Goal: Information Seeking & Learning: Learn about a topic

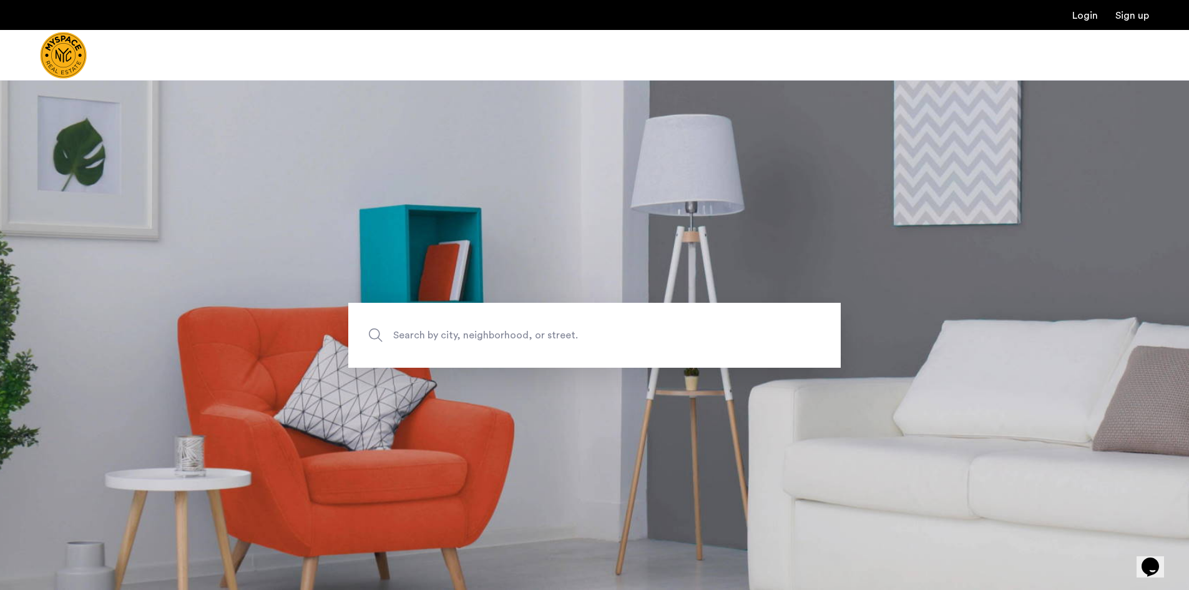
click at [484, 328] on span "Search by city, neighborhood, or street." at bounding box center [565, 335] width 345 height 17
click at [484, 328] on input "Search by city, neighborhood, or street." at bounding box center [594, 335] width 493 height 65
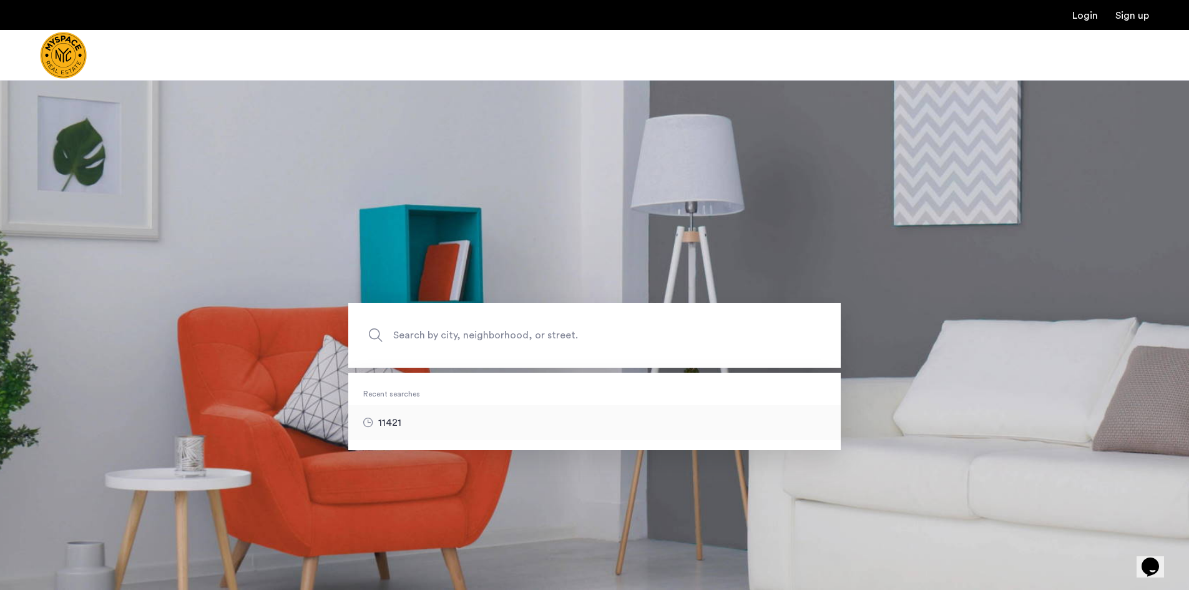
type input "*****"
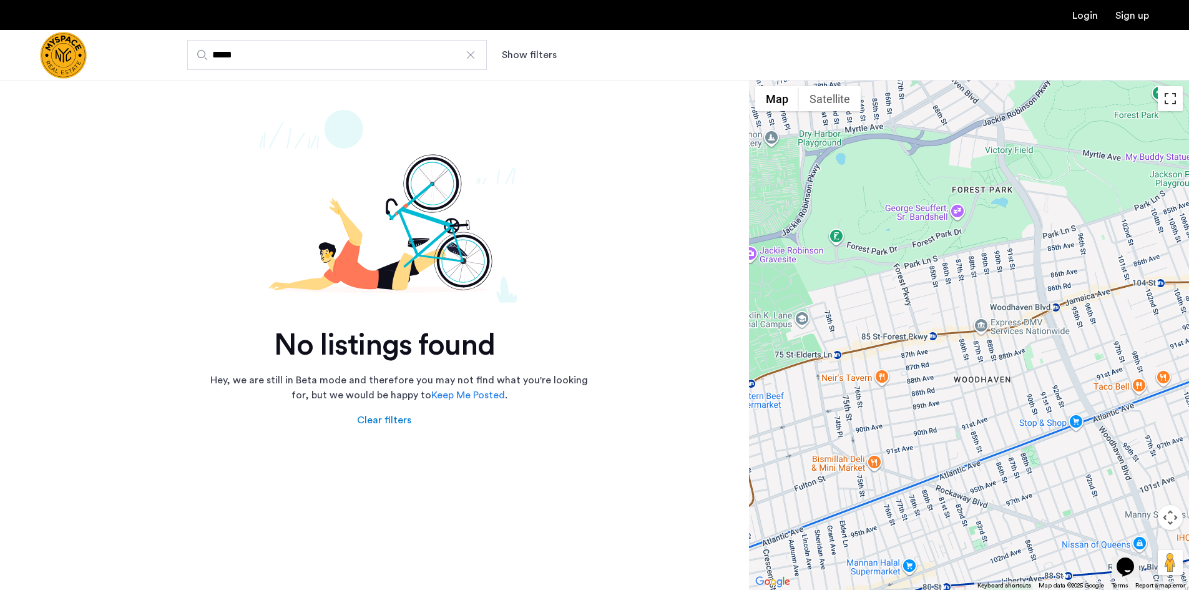
click at [1179, 102] on button "Toggle fullscreen view" at bounding box center [1170, 98] width 25 height 25
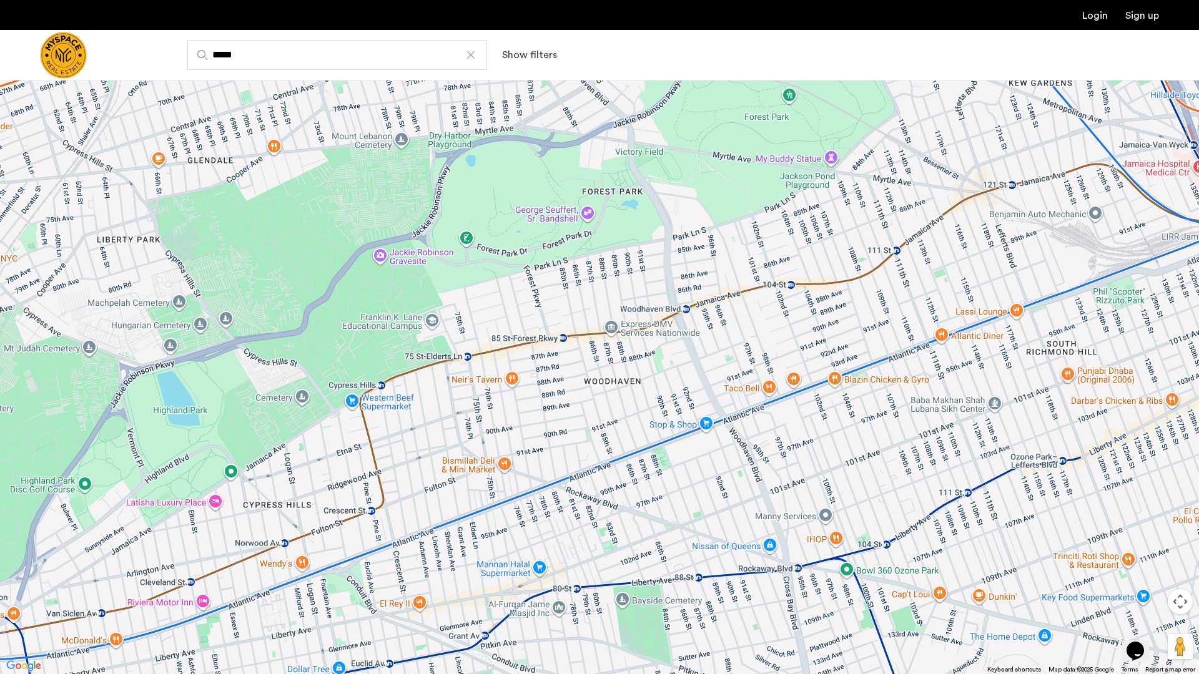
click at [1179, 26] on button "Toggle fullscreen view" at bounding box center [1180, 18] width 25 height 25
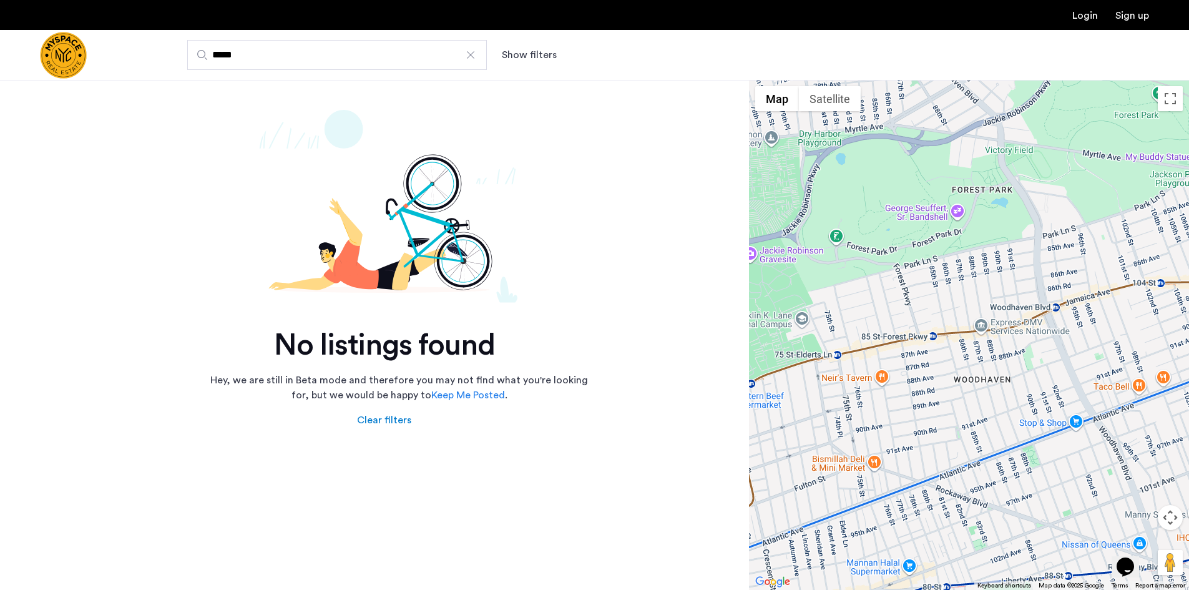
click at [466, 58] on div at bounding box center [471, 55] width 12 height 12
click at [466, 58] on input "*****" at bounding box center [337, 55] width 300 height 30
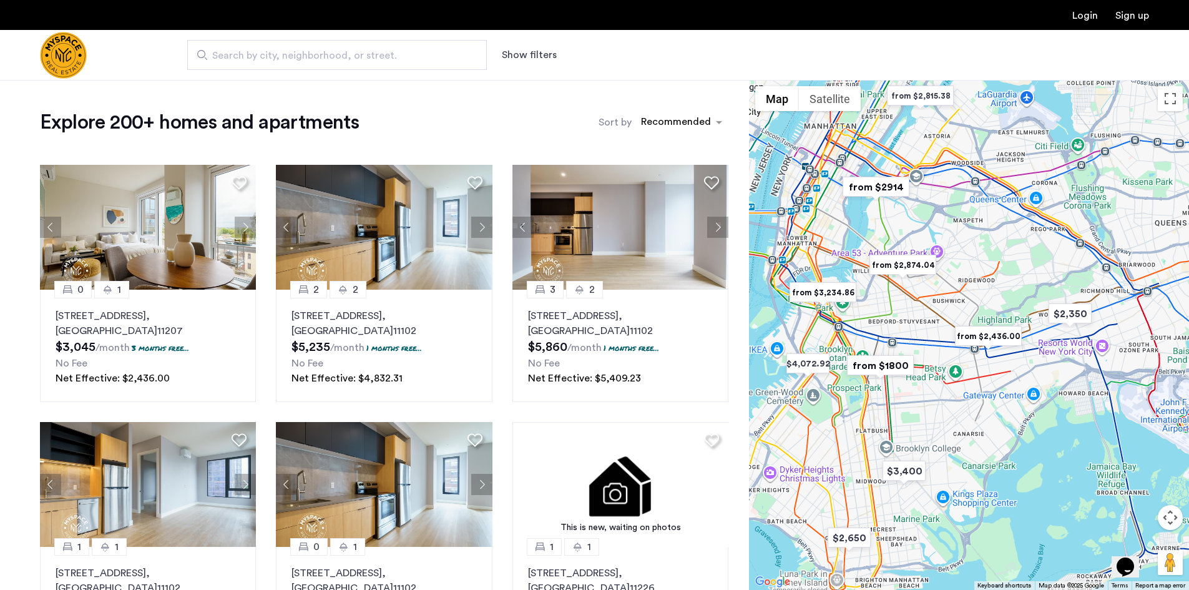
drag, startPoint x: 1048, startPoint y: 278, endPoint x: 781, endPoint y: 242, distance: 269.6
click at [781, 242] on div at bounding box center [969, 335] width 440 height 510
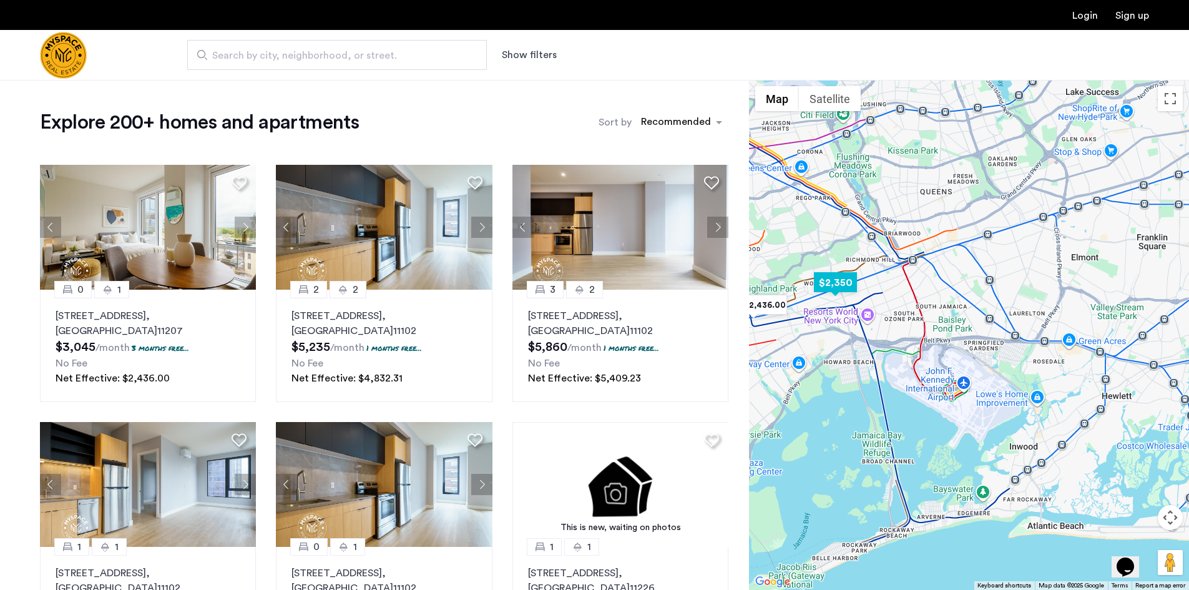
click at [817, 273] on img "$2,350" at bounding box center [835, 282] width 53 height 28
click at [844, 280] on img "$2,350" at bounding box center [835, 282] width 53 height 28
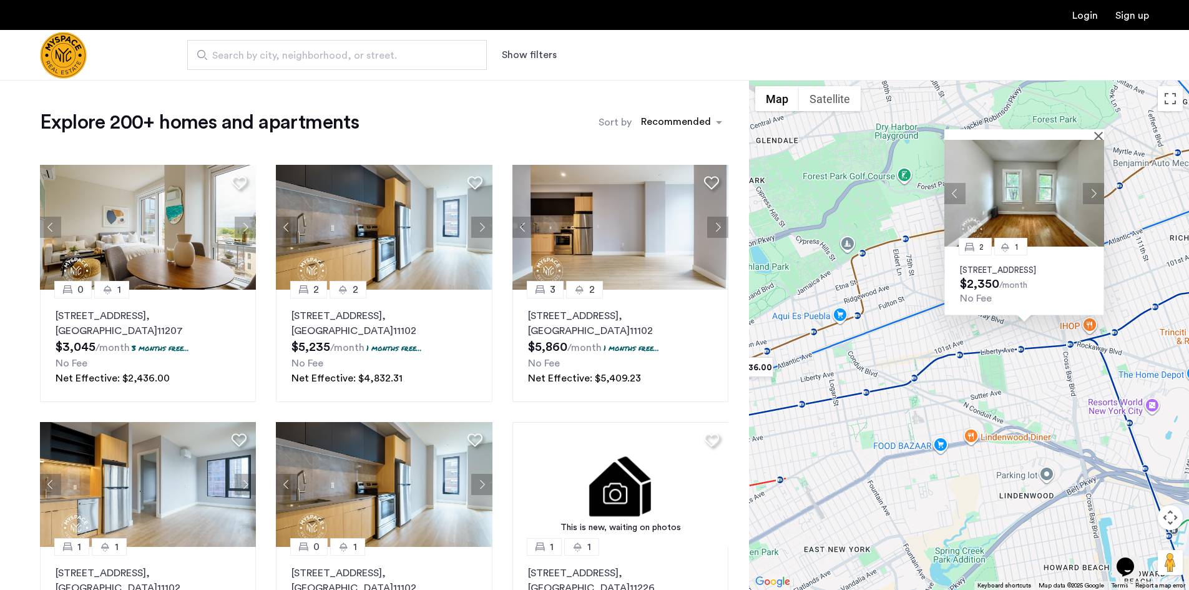
drag, startPoint x: 831, startPoint y: 290, endPoint x: 886, endPoint y: 244, distance: 71.8
click at [886, 244] on div "2 1 97-18 91st Street, Unit 2F, Queens, NY 11416 $2,350 /month No Fee" at bounding box center [969, 335] width 440 height 510
click at [1037, 179] on img at bounding box center [1025, 193] width 160 height 107
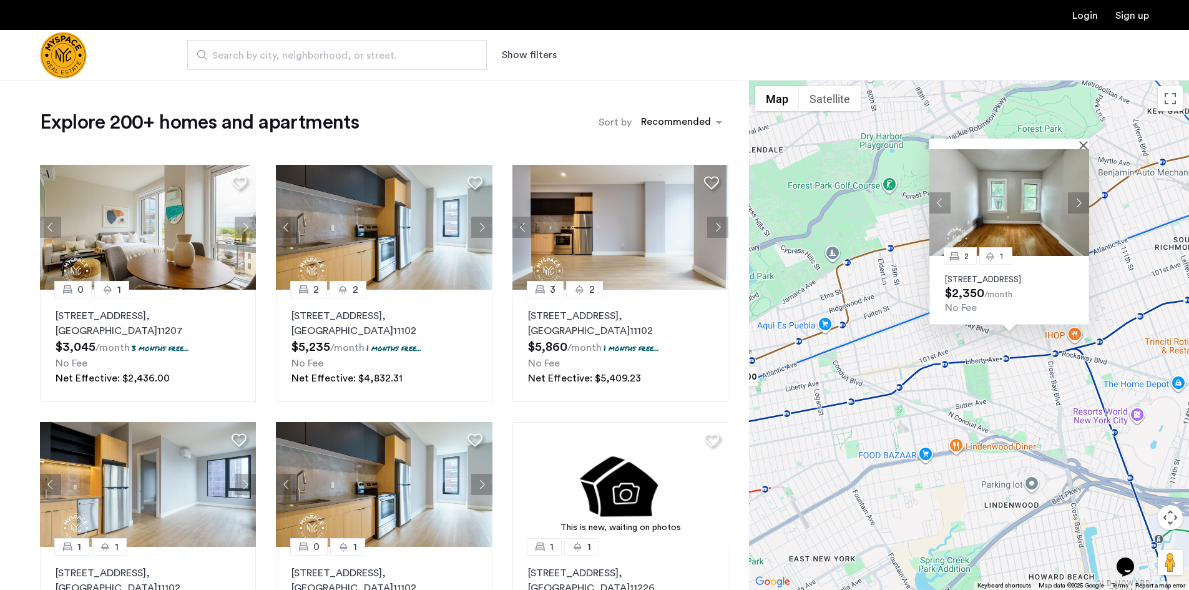
drag, startPoint x: 897, startPoint y: 175, endPoint x: 882, endPoint y: 183, distance: 17.0
click at [882, 183] on div "2 1 97-18 91st Street, Unit 2F, Queens, NY 11416 $2,350 /month No Fee" at bounding box center [969, 335] width 440 height 510
click at [1086, 140] on button "Close" at bounding box center [1086, 144] width 9 height 9
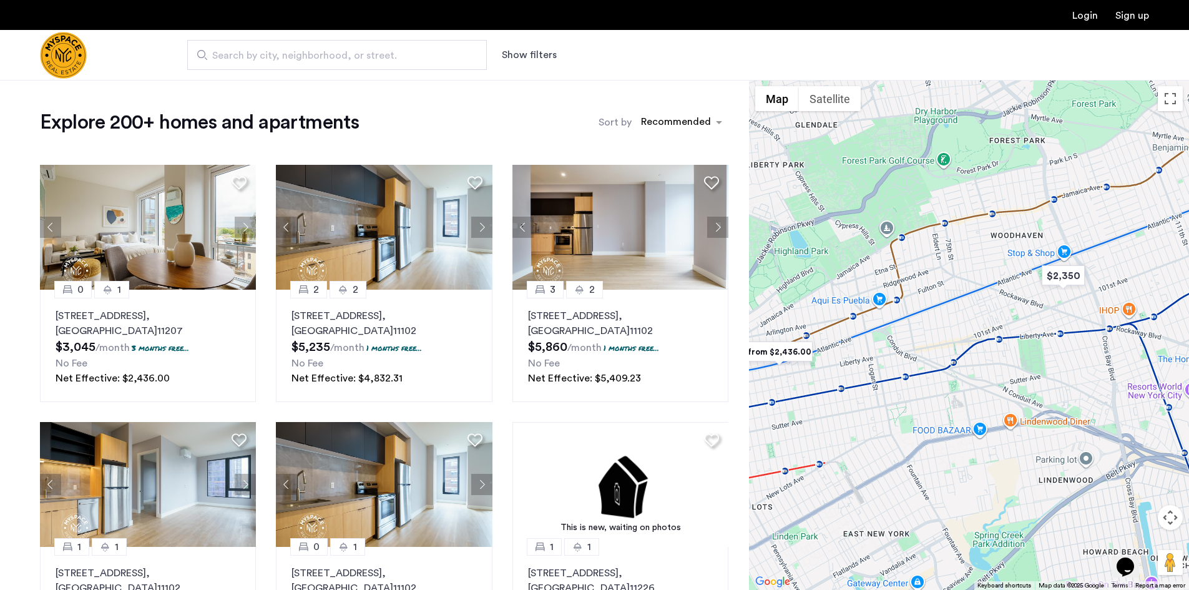
drag, startPoint x: 984, startPoint y: 193, endPoint x: 1040, endPoint y: 166, distance: 62.3
click at [1040, 166] on div at bounding box center [969, 335] width 440 height 510
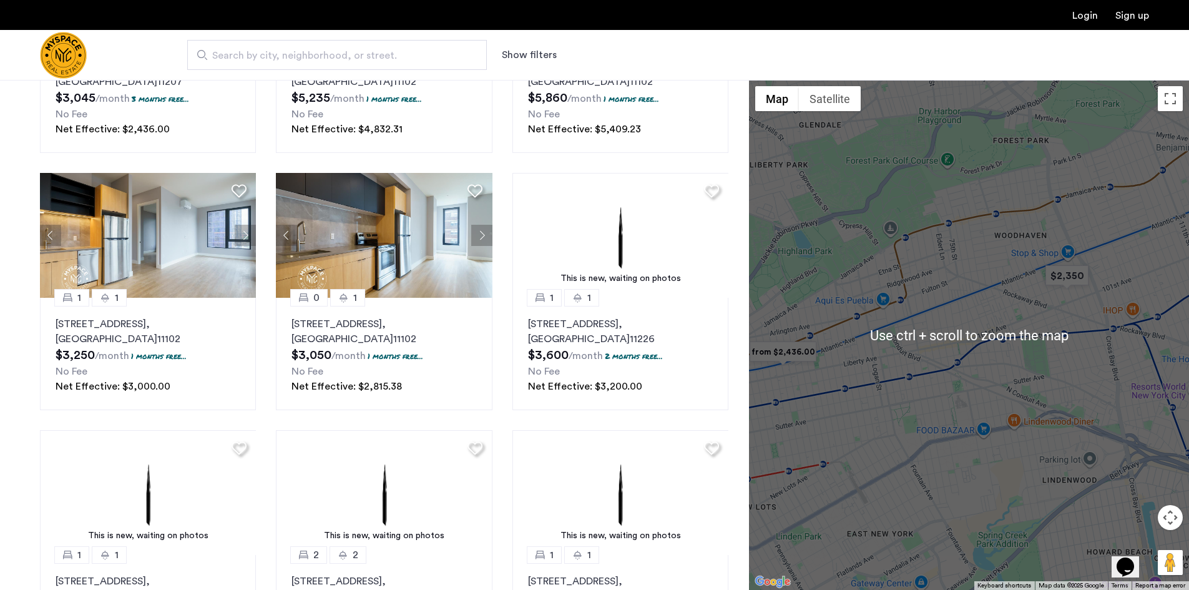
scroll to position [250, 0]
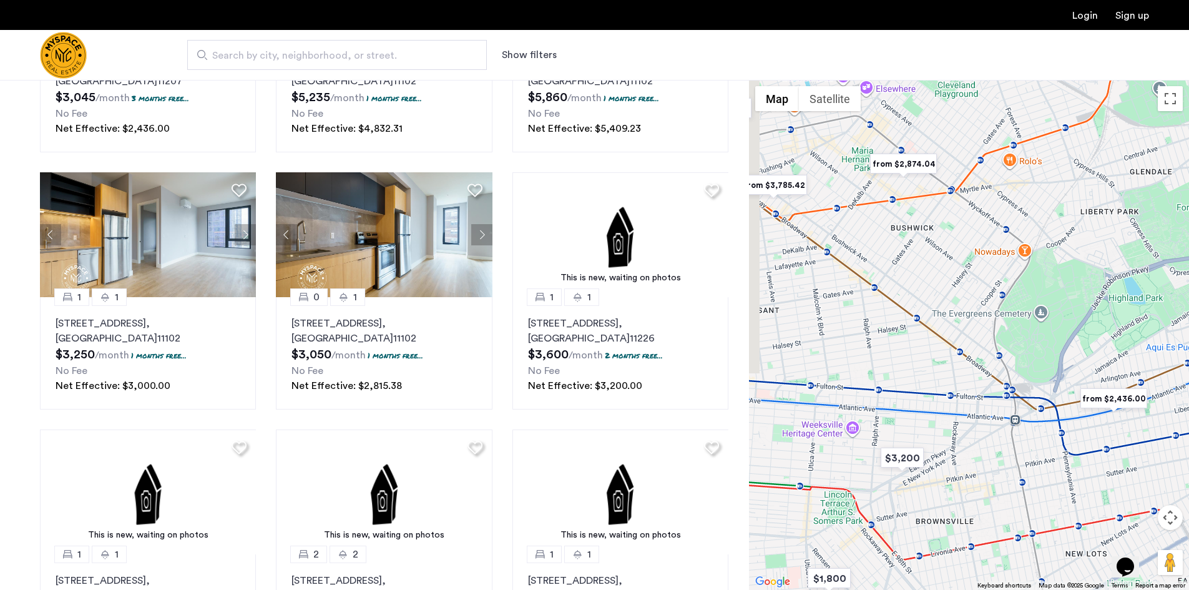
drag, startPoint x: 819, startPoint y: 301, endPoint x: 1138, endPoint y: 352, distance: 323.6
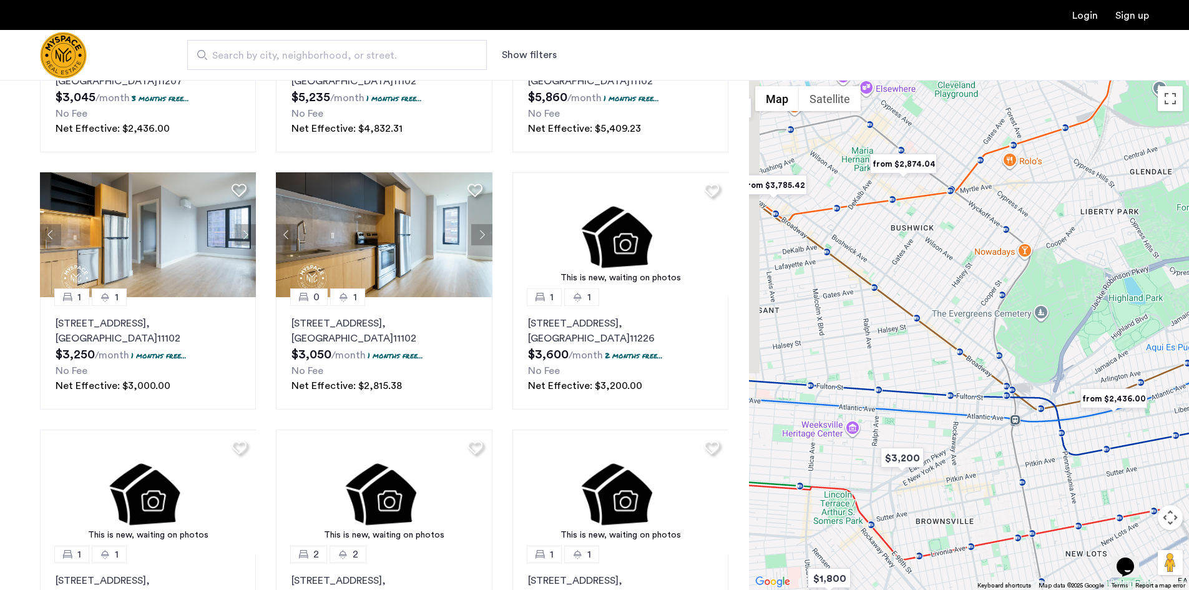
click at [1138, 352] on div at bounding box center [969, 335] width 440 height 510
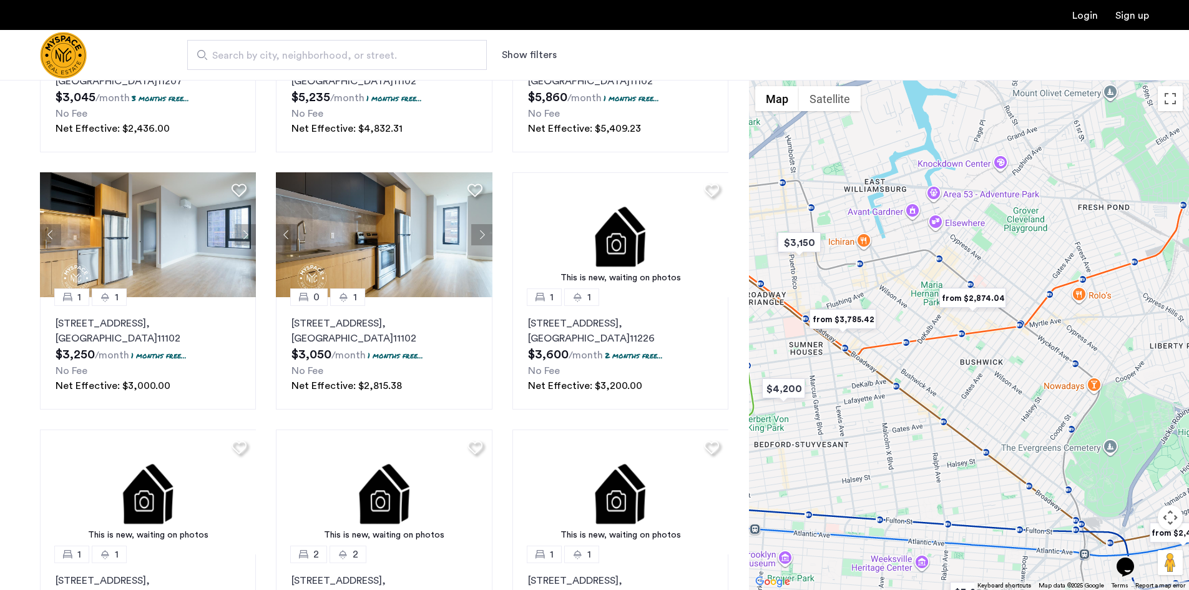
drag, startPoint x: 943, startPoint y: 252, endPoint x: 1013, endPoint y: 395, distance: 159.7
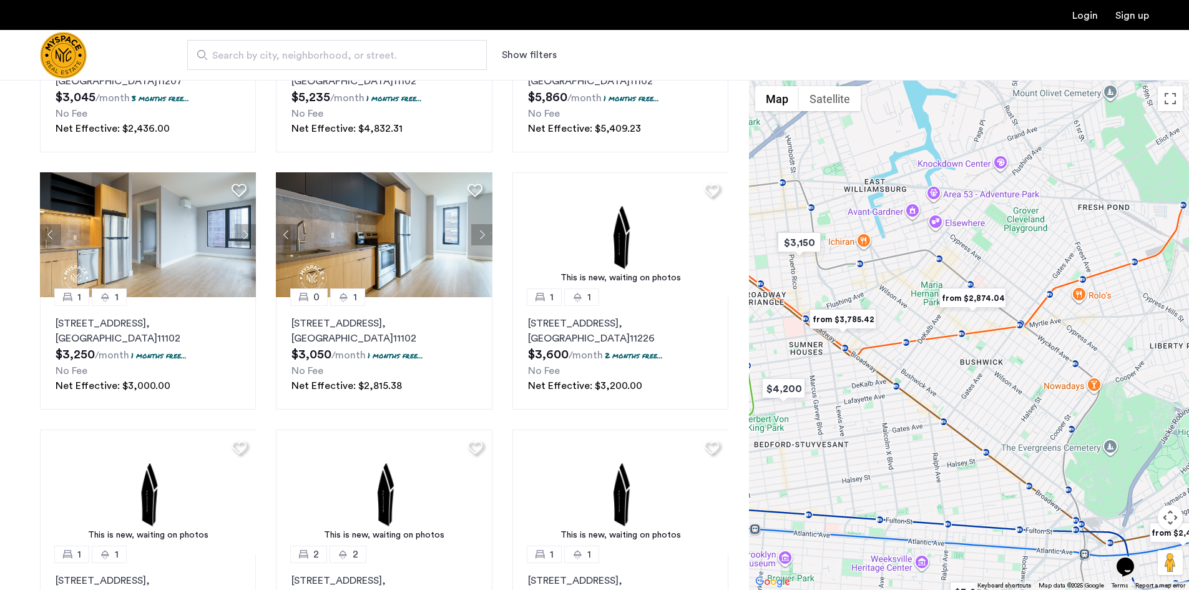
click at [1013, 395] on div at bounding box center [969, 335] width 440 height 510
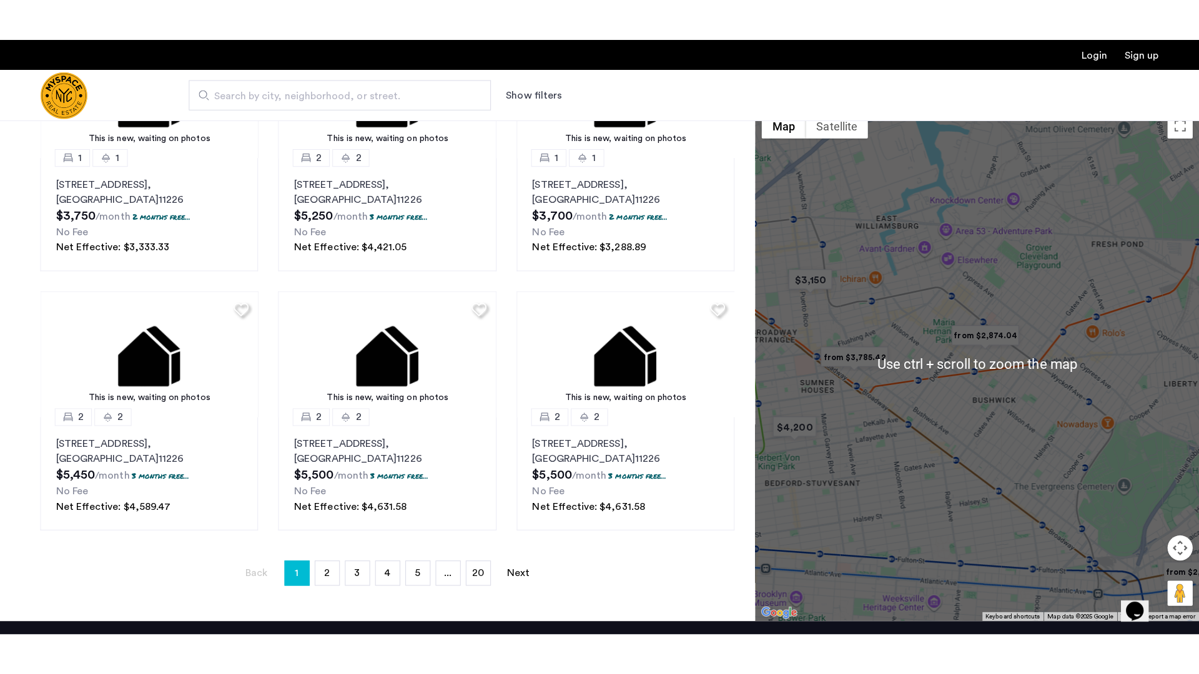
scroll to position [499, 0]
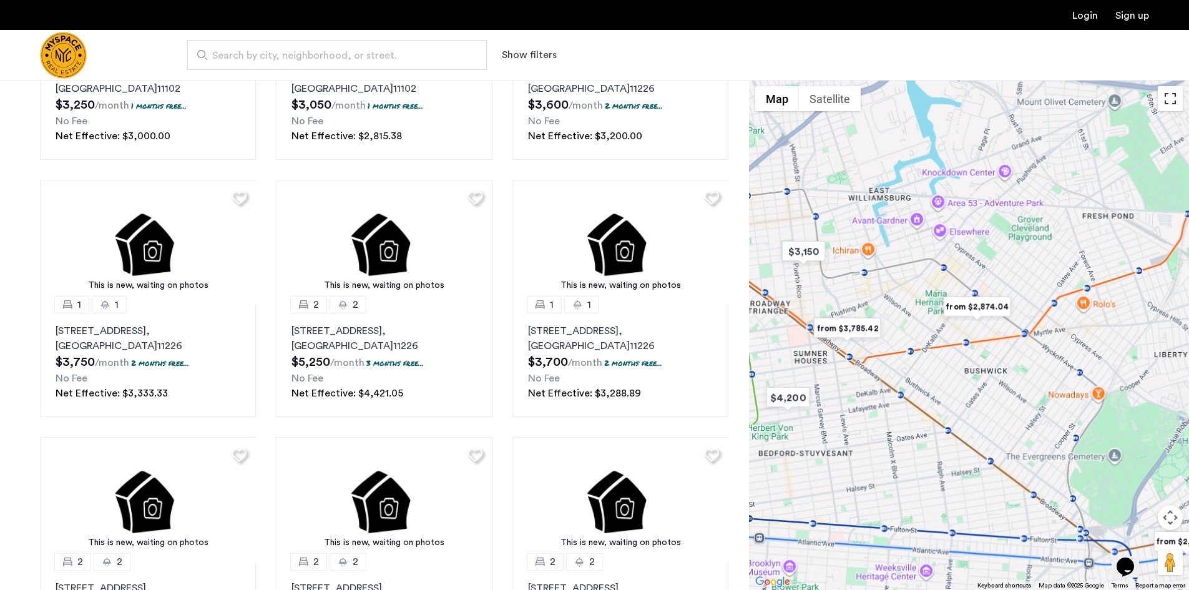
click at [1175, 109] on button "Toggle fullscreen view" at bounding box center [1170, 98] width 25 height 25
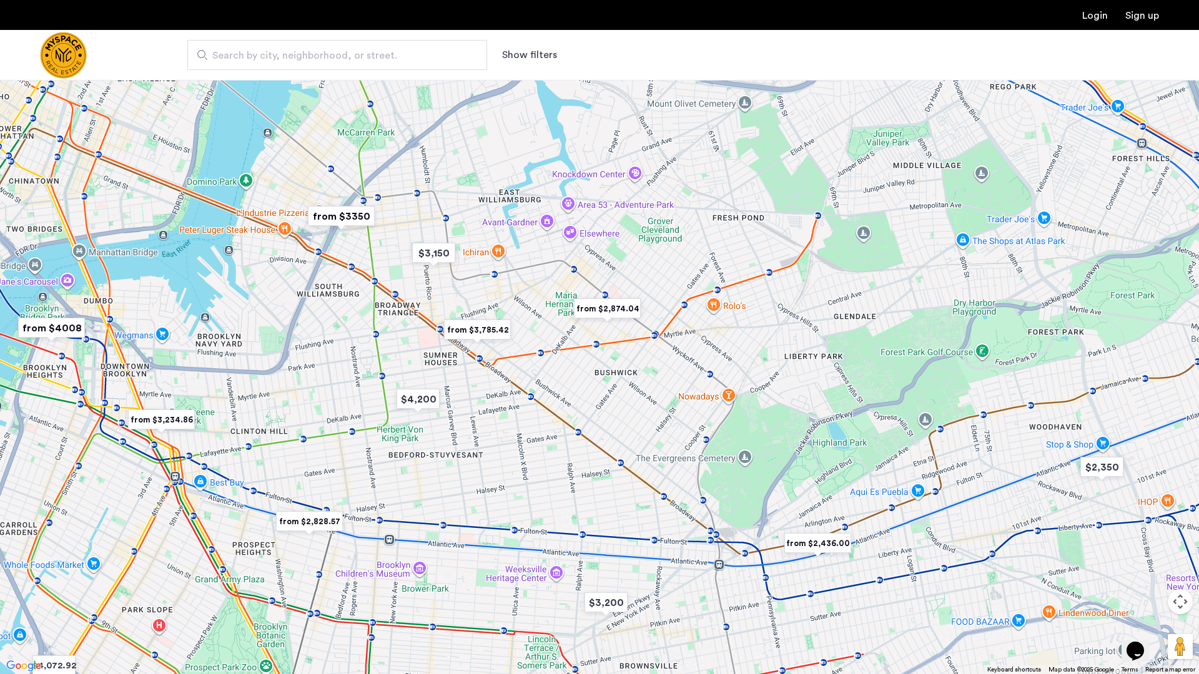
click at [1186, 25] on button "Toggle fullscreen view" at bounding box center [1180, 18] width 25 height 25
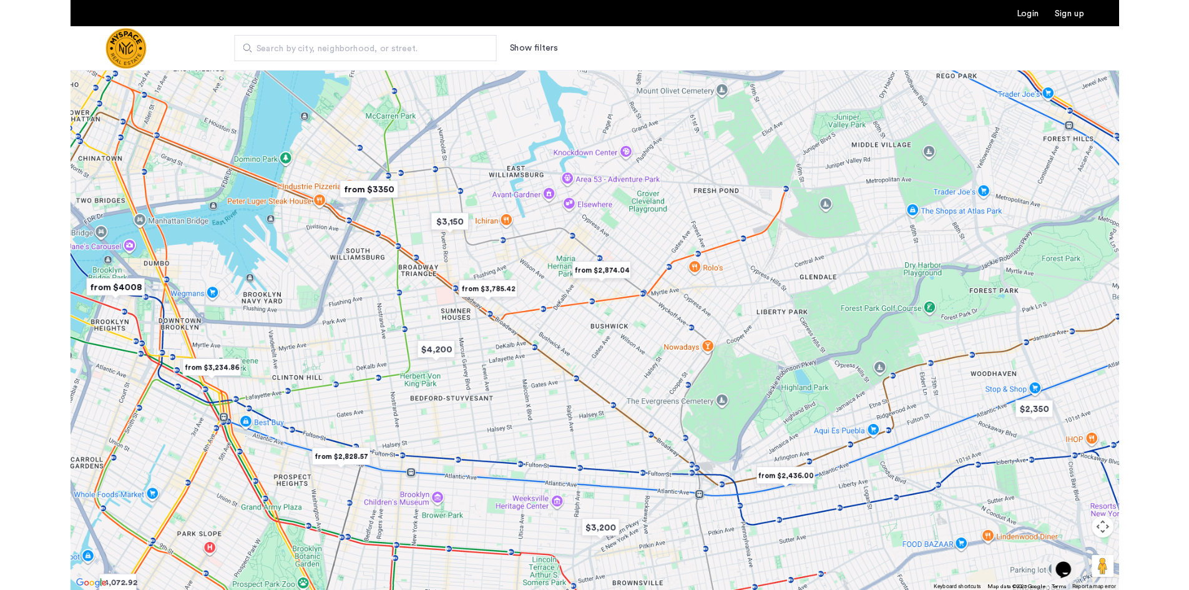
scroll to position [375, 0]
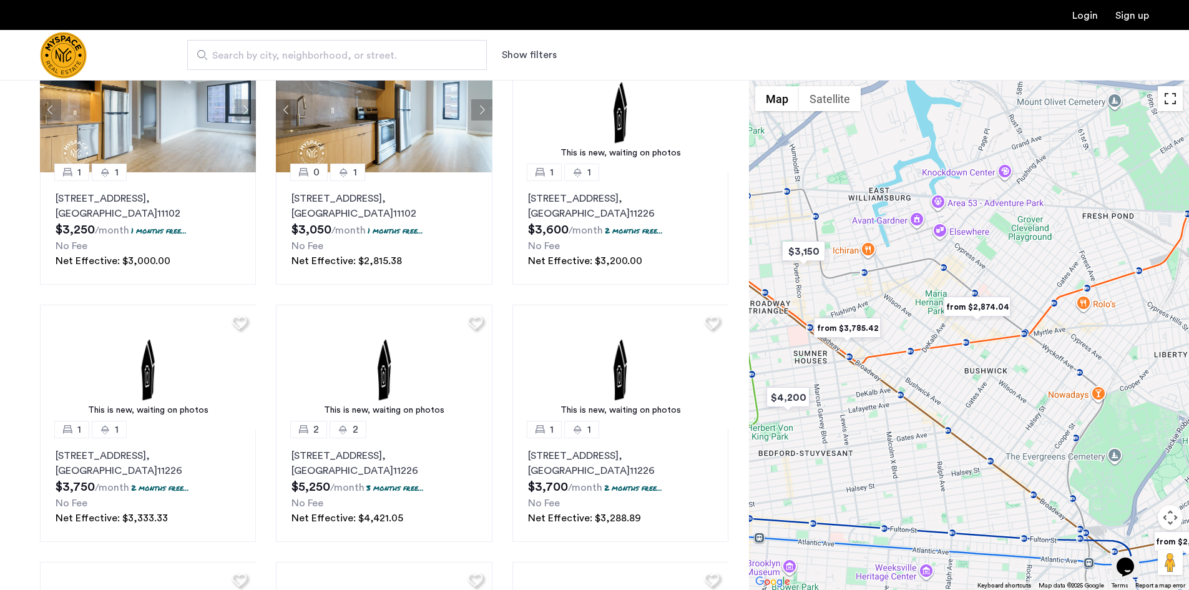
click at [1170, 100] on button "Toggle fullscreen view" at bounding box center [1170, 98] width 25 height 25
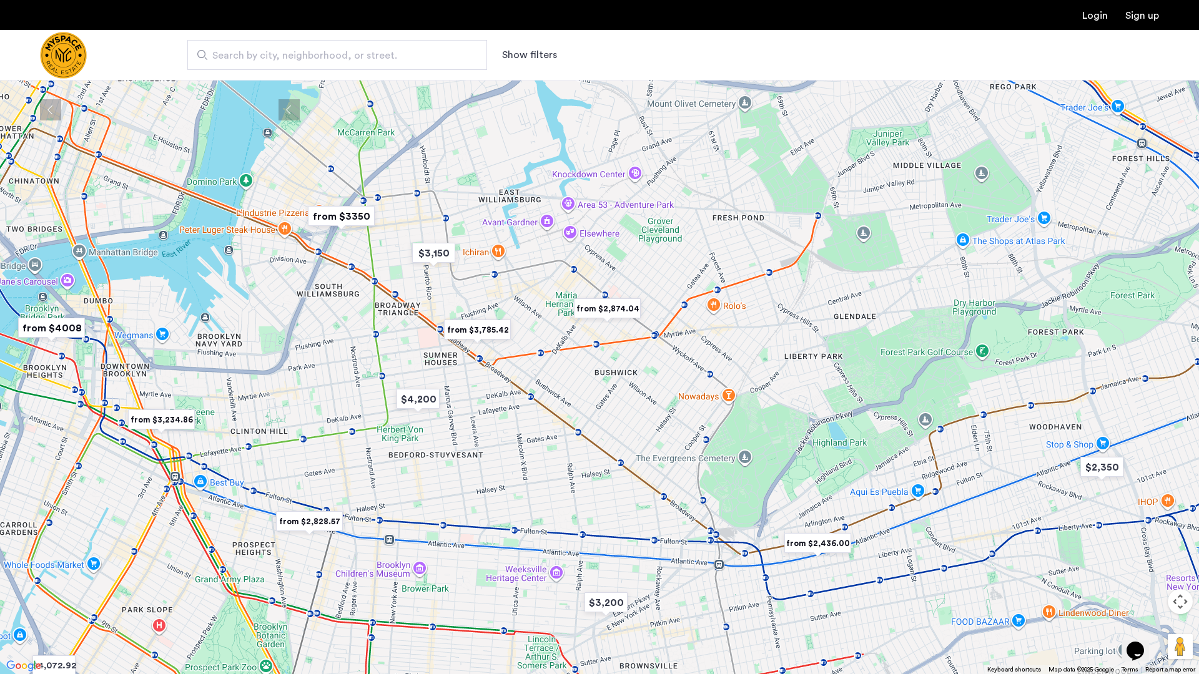
drag, startPoint x: 754, startPoint y: 394, endPoint x: 907, endPoint y: 371, distance: 155.3
click at [907, 371] on div at bounding box center [599, 337] width 1199 height 674
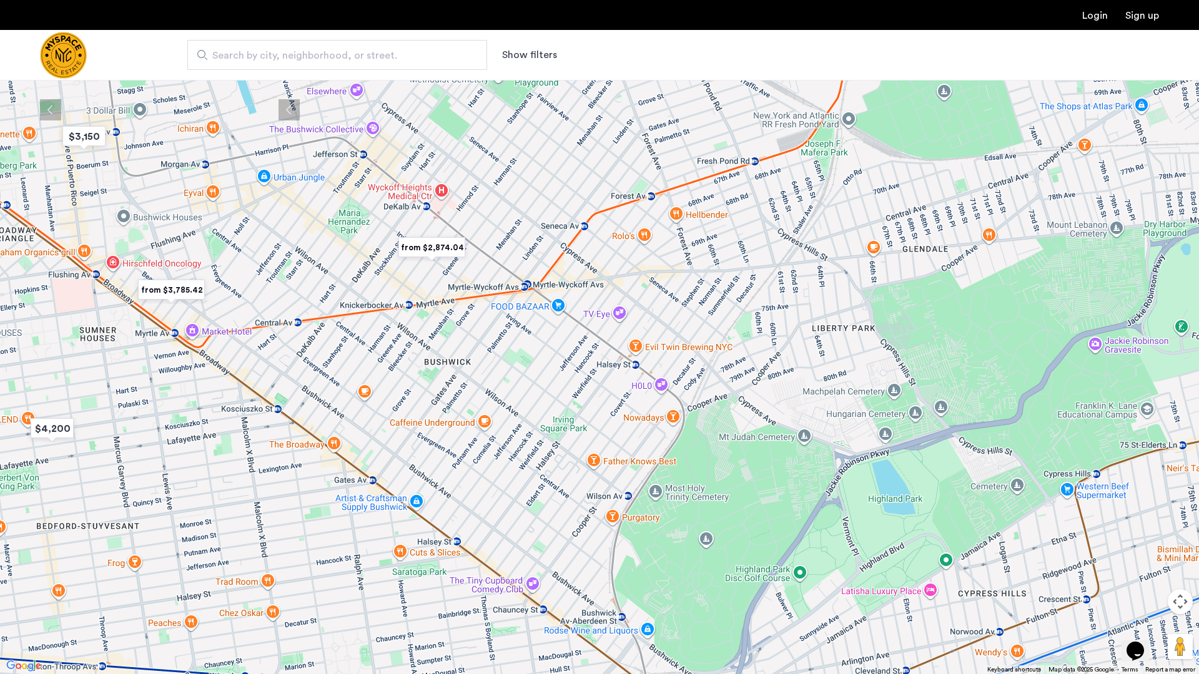
click at [443, 246] on img "from $2,874.04" at bounding box center [431, 248] width 77 height 28
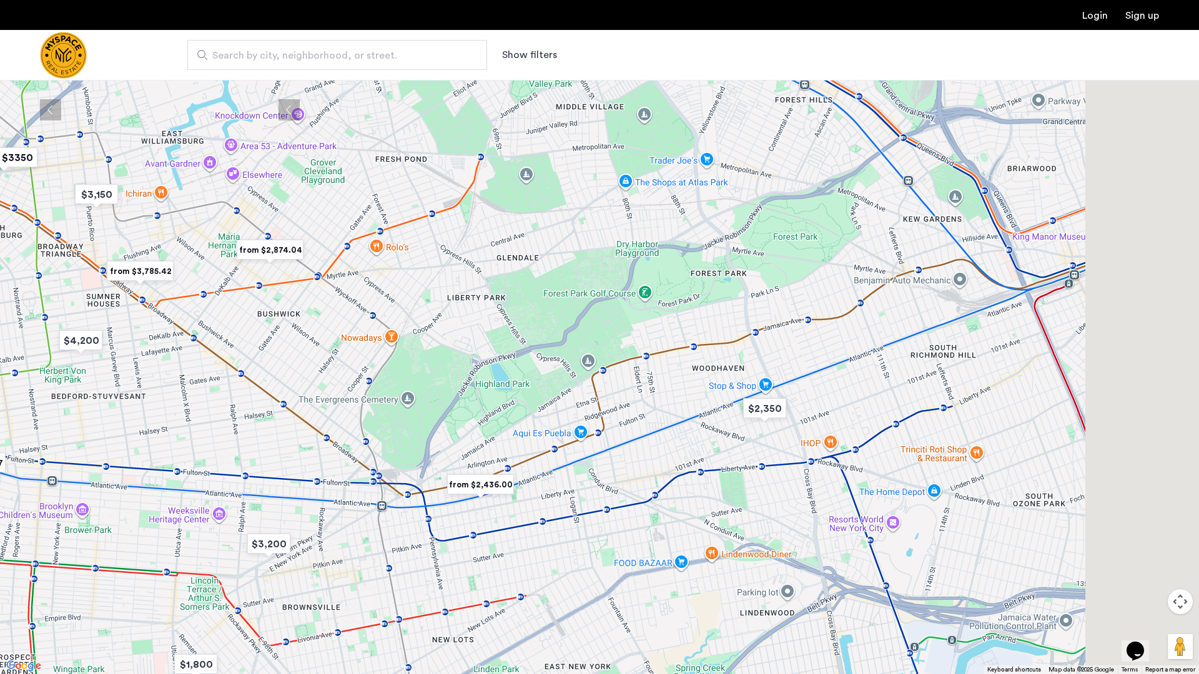
drag, startPoint x: 906, startPoint y: 424, endPoint x: 488, endPoint y: 356, distance: 423.8
click at [488, 356] on div "To navigate, press the arrow keys." at bounding box center [599, 337] width 1199 height 674
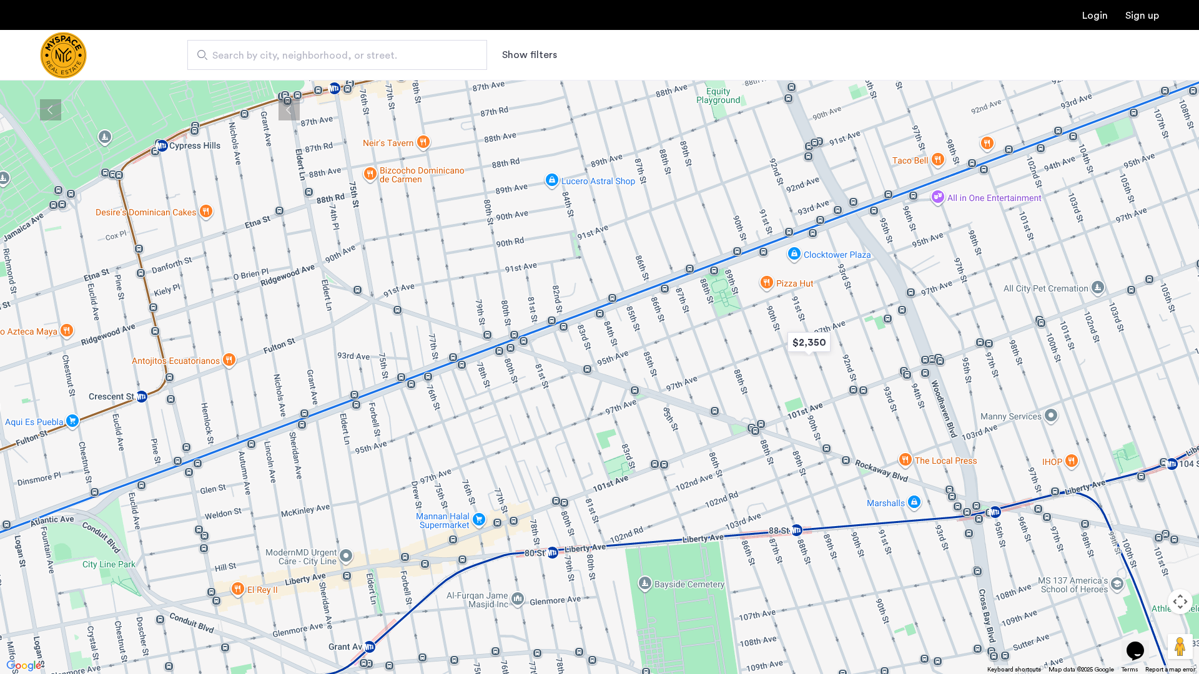
drag, startPoint x: 820, startPoint y: 436, endPoint x: 632, endPoint y: 222, distance: 284.4
click at [632, 222] on div "To navigate, press the arrow keys." at bounding box center [599, 337] width 1199 height 674
click at [1181, 27] on button "Toggle fullscreen view" at bounding box center [1180, 18] width 25 height 25
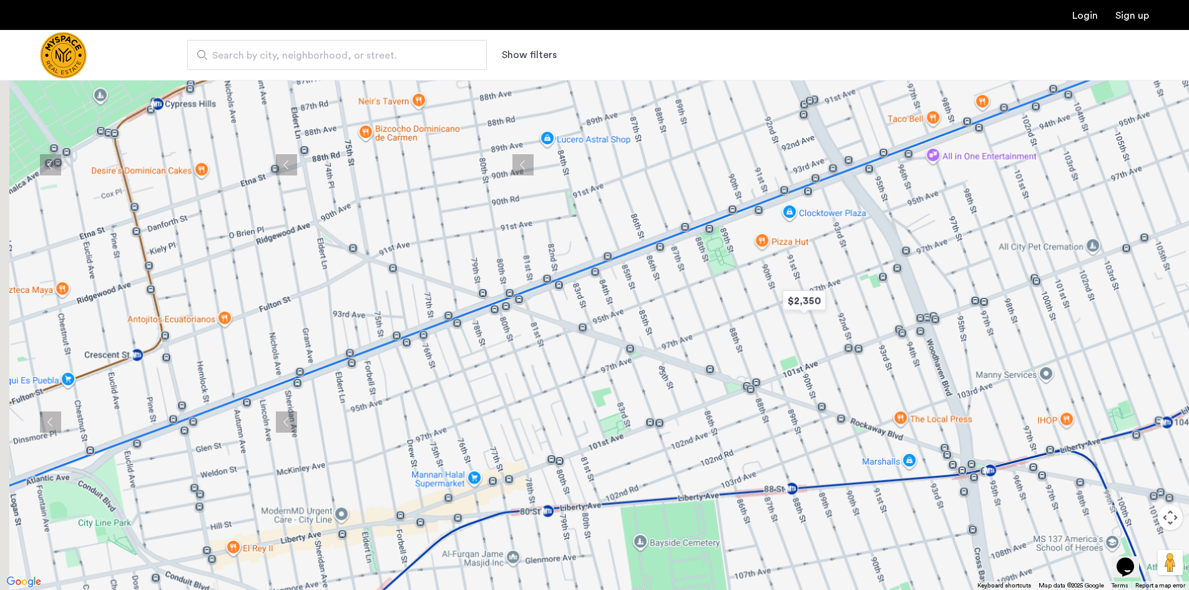
scroll to position [0, 0]
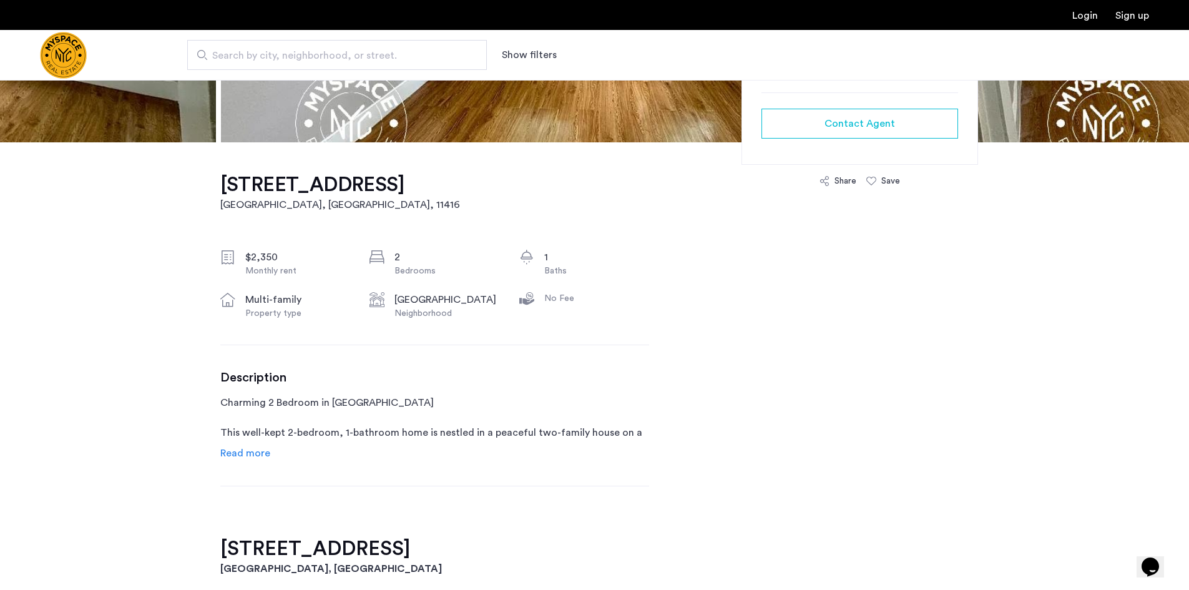
scroll to position [375, 0]
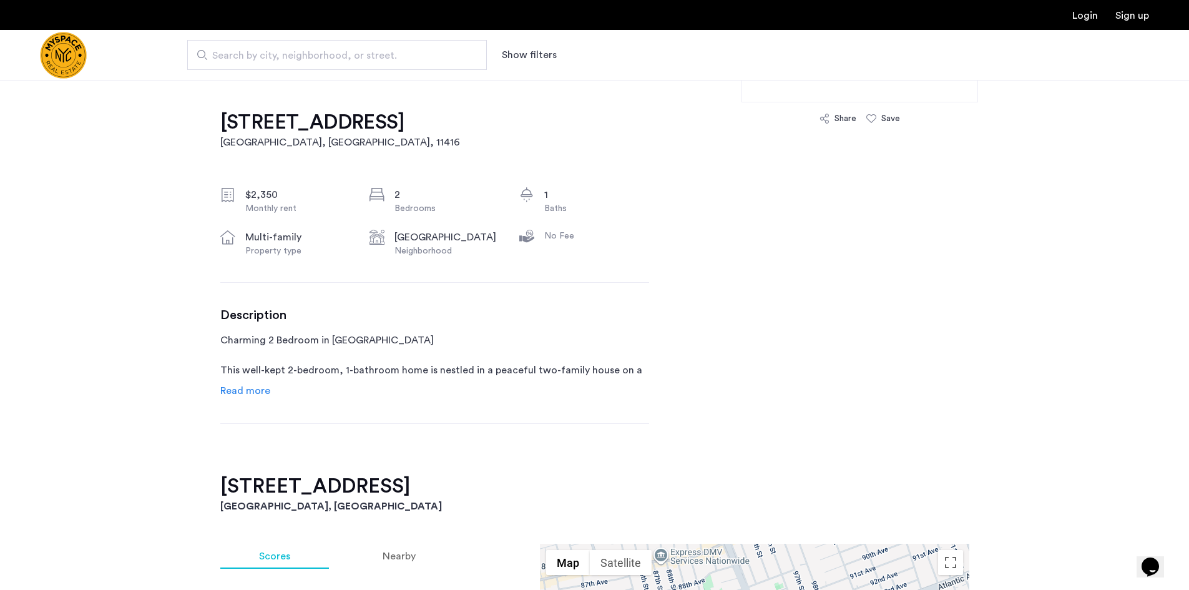
drag, startPoint x: 219, startPoint y: 121, endPoint x: 358, endPoint y: 124, distance: 139.9
copy h1 "[STREET_ADDRESS]"
click at [262, 386] on span "Read more" at bounding box center [245, 391] width 50 height 10
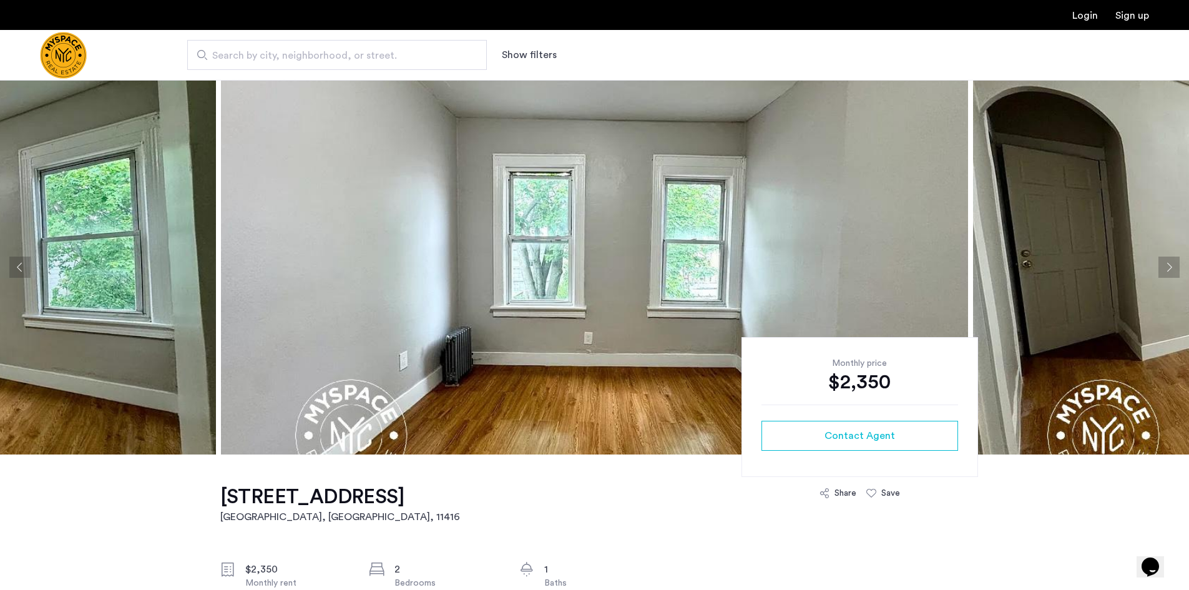
scroll to position [437, 0]
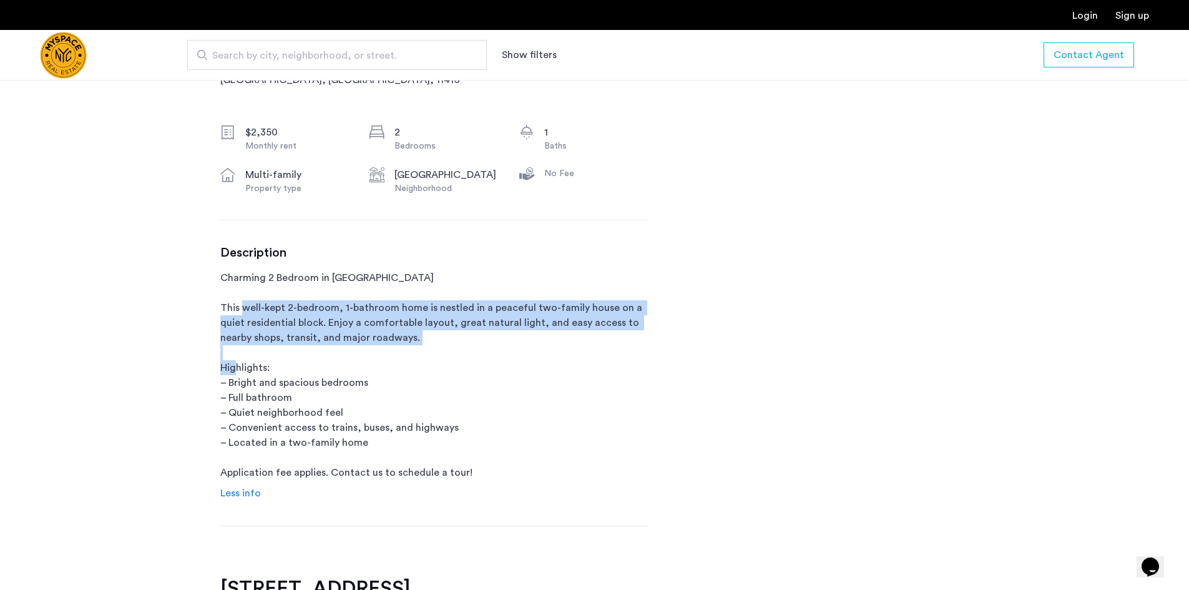
drag, startPoint x: 281, startPoint y: 307, endPoint x: 464, endPoint y: 362, distance: 191.0
click at [464, 362] on p "Charming 2 Bedroom in [GEOGRAPHIC_DATA] This well-kept 2-bedroom, 1-bathroom ho…" at bounding box center [434, 375] width 429 height 210
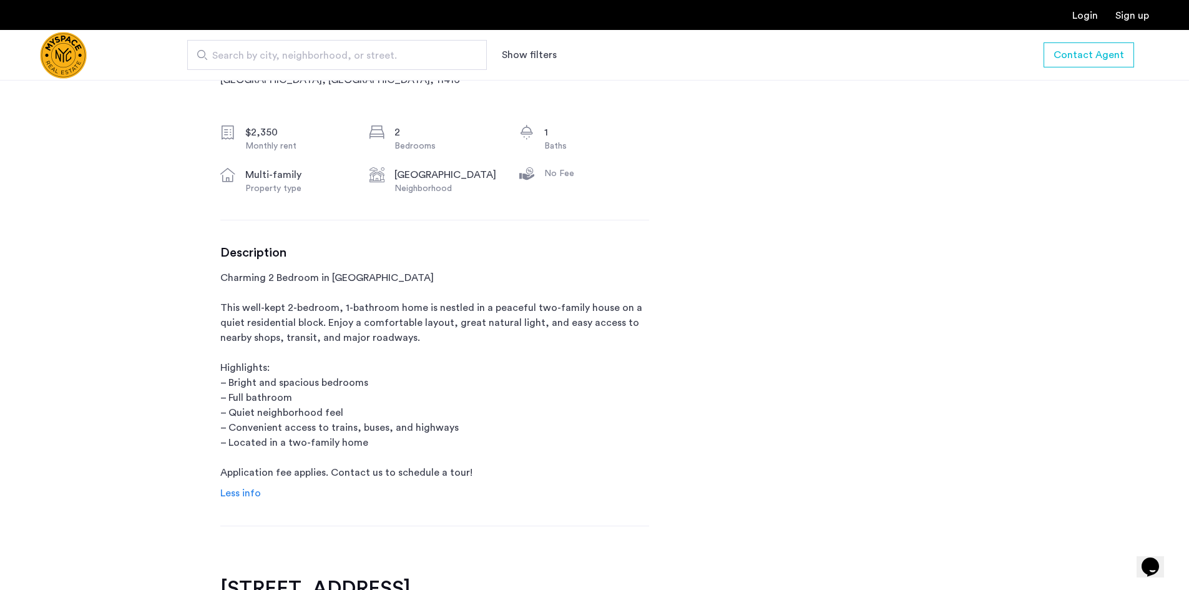
click at [473, 396] on p "Charming 2 Bedroom in [GEOGRAPHIC_DATA] This well-kept 2-bedroom, 1-bathroom ho…" at bounding box center [434, 375] width 429 height 210
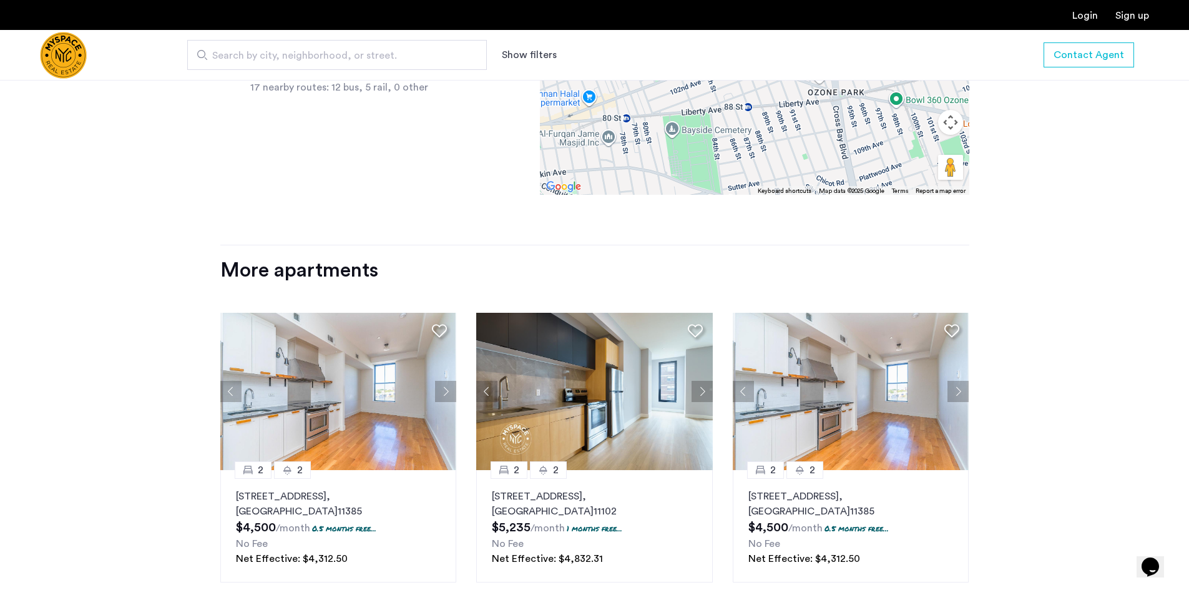
scroll to position [1249, 0]
